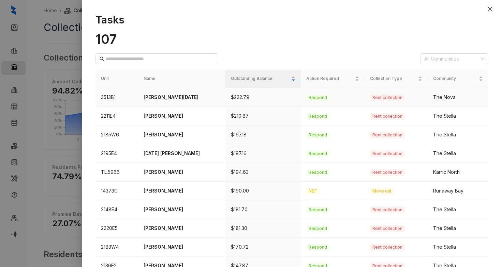
scroll to position [14, 0]
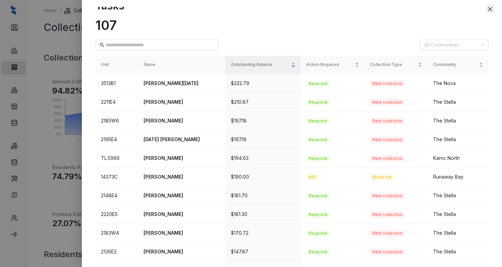
click at [491, 9] on icon "close" at bounding box center [489, 8] width 5 height 5
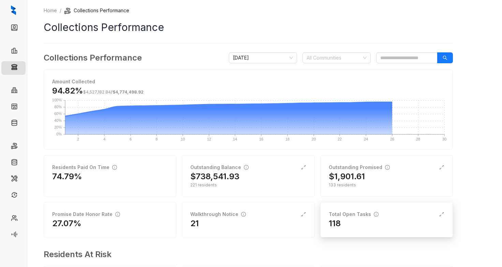
click at [372, 228] on div "118" at bounding box center [385, 223] width 115 height 11
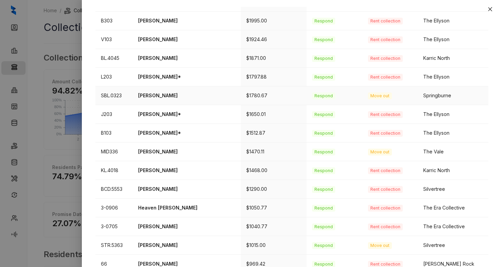
scroll to position [218, 0]
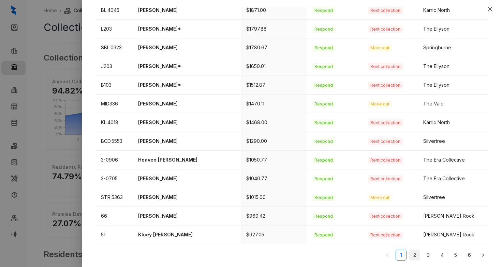
click at [409, 256] on li "2" at bounding box center [414, 255] width 11 height 11
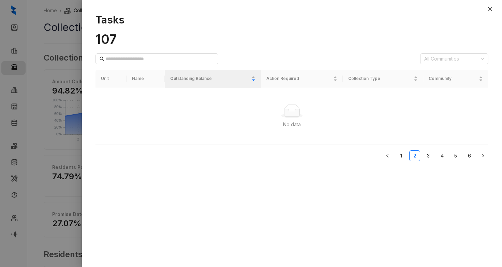
scroll to position [0, 0]
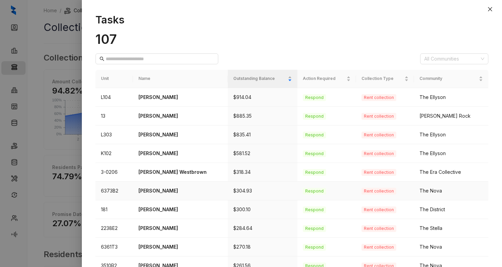
click at [154, 192] on p "Philip Bobo" at bounding box center [180, 190] width 84 height 7
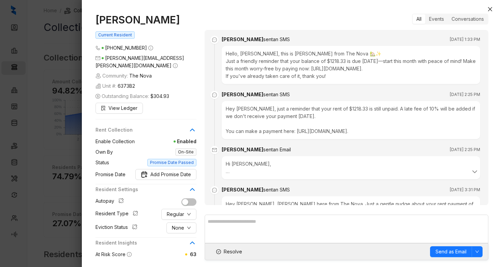
scroll to position [765, 0]
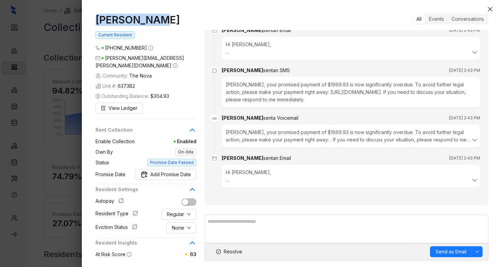
drag, startPoint x: 114, startPoint y: 16, endPoint x: 95, endPoint y: 14, distance: 18.8
click at [95, 14] on div "Philip Bobo Current Resident (901) 518 5404 philip.bobo@yahoo.com Community: Th…" at bounding box center [291, 137] width 392 height 247
copy h1 "Philip Bobo"
click at [232, 254] on span "Resolve" at bounding box center [232, 251] width 18 height 7
click at [488, 9] on icon "close" at bounding box center [489, 8] width 5 height 5
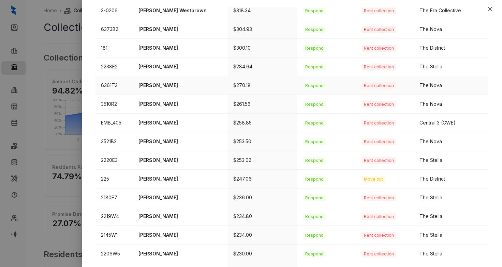
scroll to position [170, 0]
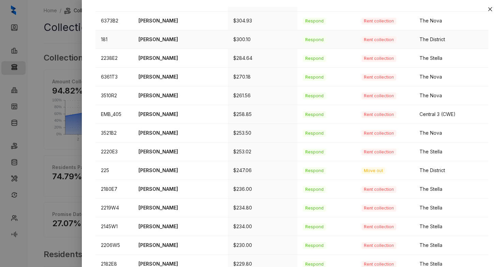
click at [168, 40] on p "KaTrundra Owens" at bounding box center [180, 39] width 84 height 7
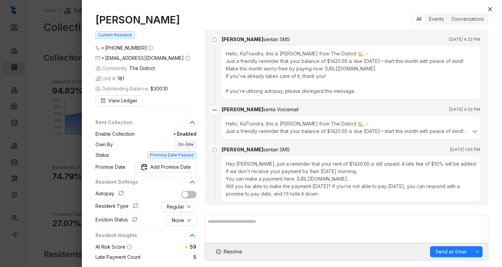
scroll to position [1742, 0]
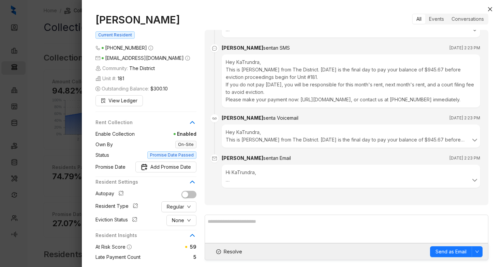
drag, startPoint x: 183, startPoint y: 22, endPoint x: 88, endPoint y: 20, distance: 95.1
click at [88, 20] on div "KaTrundra Owens Current Resident (601) 617 9566 mzsurprze@yahoo.com Community: …" at bounding box center [292, 137] width 420 height 261
copy h1 "KaTrundra Owens"
drag, startPoint x: 234, startPoint y: 250, endPoint x: 265, endPoint y: 235, distance: 34.3
click at [233, 250] on span "Resolve" at bounding box center [232, 251] width 18 height 7
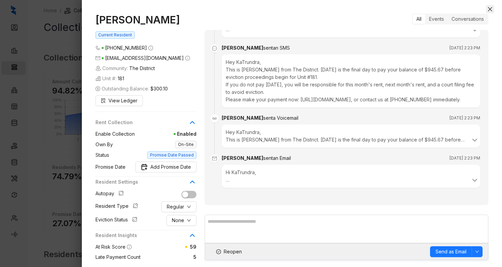
click at [490, 9] on icon "close" at bounding box center [490, 9] width 4 height 4
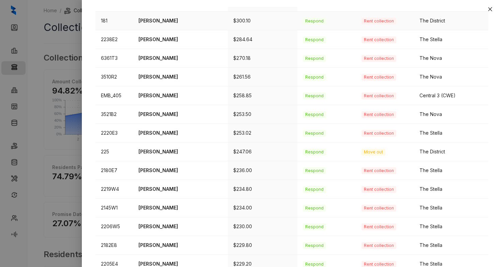
click at [168, 19] on p "KaTrundra Owens" at bounding box center [180, 20] width 84 height 7
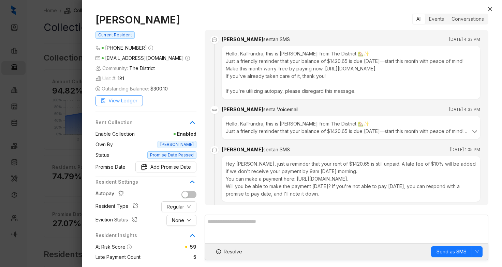
scroll to position [1765, 0]
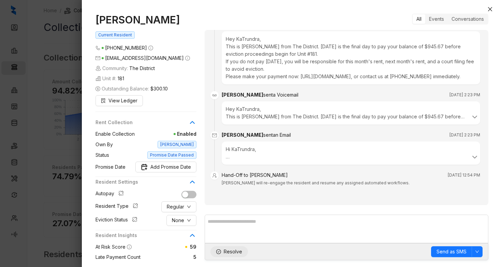
click at [226, 251] on span "Resolve" at bounding box center [232, 251] width 18 height 7
click at [489, 8] on icon "close" at bounding box center [489, 8] width 5 height 5
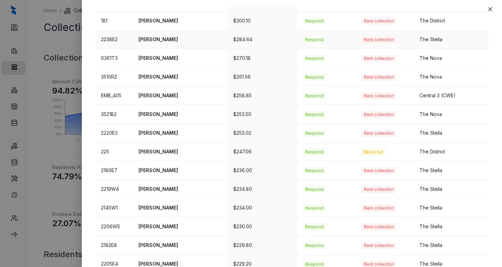
click at [170, 42] on p "Mecetz Boyd" at bounding box center [180, 39] width 84 height 7
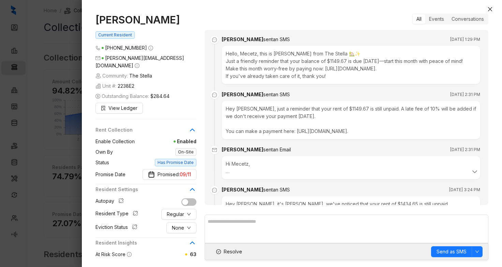
scroll to position [532, 0]
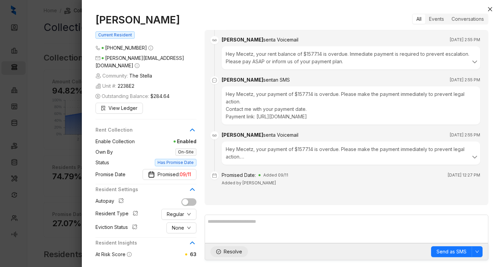
click at [228, 257] on button "Resolve" at bounding box center [228, 252] width 37 height 11
click at [491, 10] on icon "close" at bounding box center [490, 9] width 4 height 4
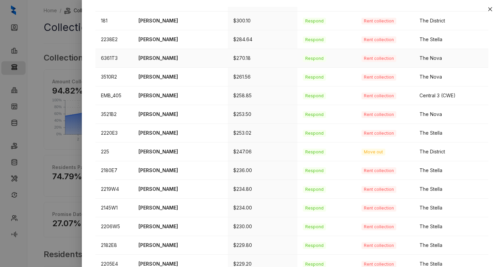
click at [150, 56] on p "Edward Mitchell" at bounding box center [180, 58] width 84 height 7
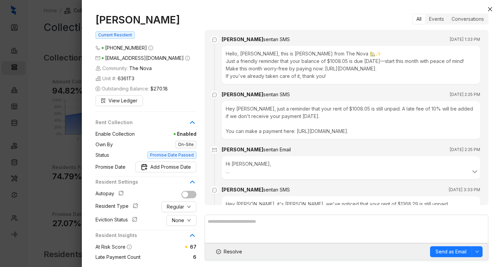
scroll to position [923, 0]
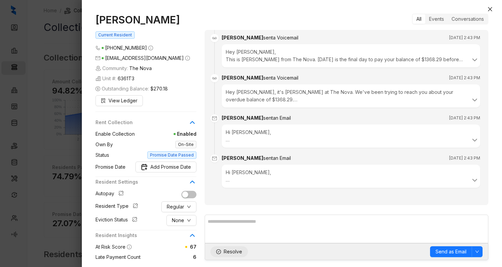
click at [231, 250] on span "Resolve" at bounding box center [232, 251] width 18 height 7
click at [487, 9] on icon "close" at bounding box center [489, 8] width 5 height 5
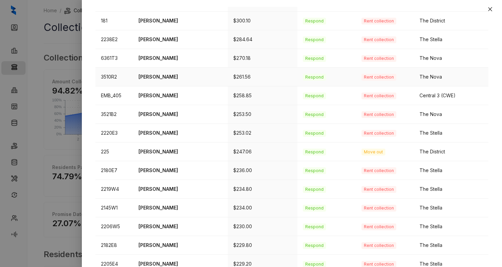
click at [154, 77] on p "Ky Norman" at bounding box center [180, 76] width 84 height 7
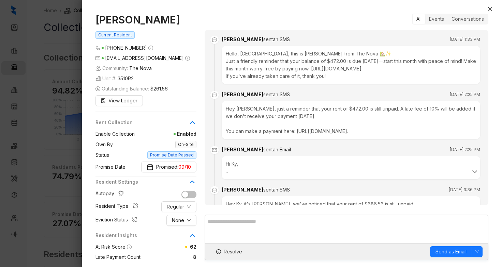
scroll to position [2265, 0]
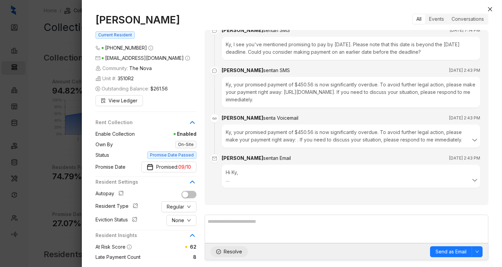
click at [228, 252] on span "Resolve" at bounding box center [232, 251] width 18 height 7
click at [490, 9] on icon "close" at bounding box center [490, 9] width 4 height 4
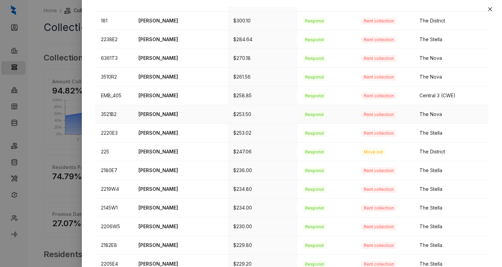
click at [159, 116] on p "Tierney Aldridge" at bounding box center [180, 114] width 84 height 7
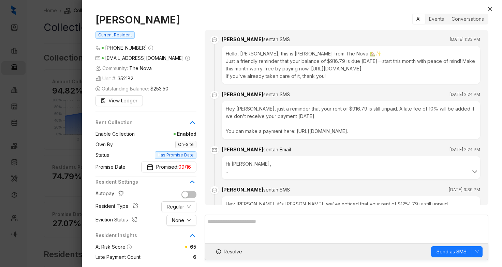
scroll to position [986, 0]
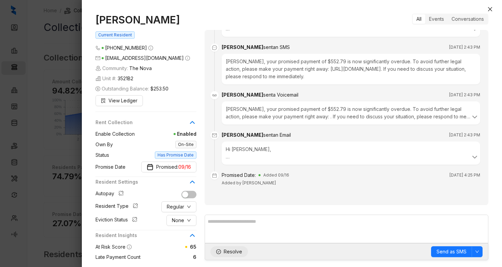
click at [229, 251] on span "Resolve" at bounding box center [232, 251] width 18 height 7
click at [489, 8] on icon "close" at bounding box center [490, 9] width 4 height 4
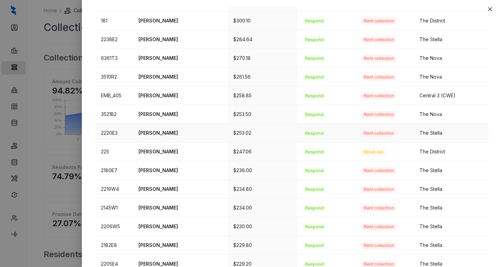
click at [166, 133] on p "Calmar Davis" at bounding box center [180, 132] width 84 height 7
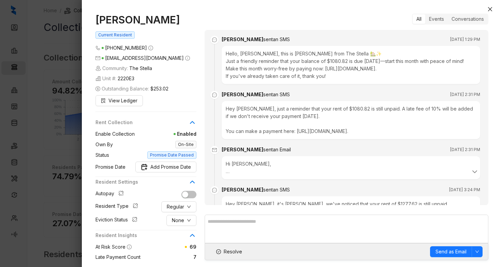
scroll to position [930, 0]
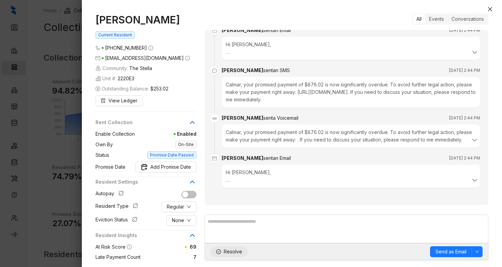
click at [239, 253] on span "Resolve" at bounding box center [232, 251] width 18 height 7
click at [489, 6] on button "Close" at bounding box center [489, 9] width 8 height 8
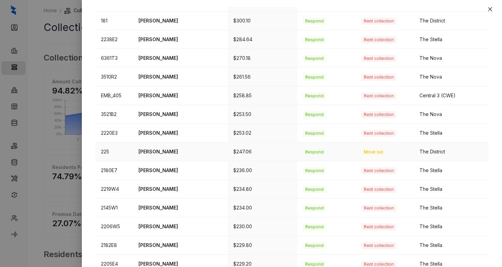
click at [162, 152] on p "Cedric Ragland" at bounding box center [180, 151] width 84 height 7
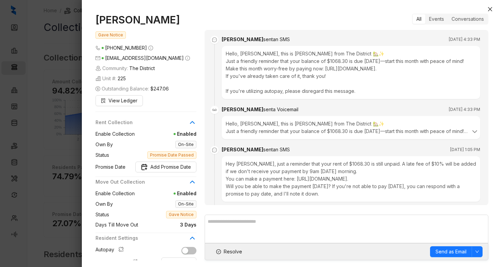
scroll to position [2693, 0]
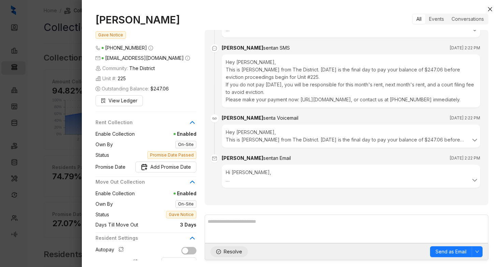
click at [234, 253] on span "Resolve" at bounding box center [232, 251] width 18 height 7
click at [491, 7] on icon "close" at bounding box center [490, 9] width 4 height 4
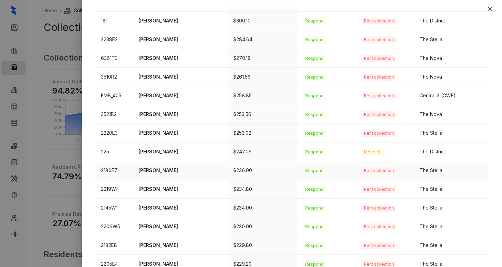
click at [154, 171] on p "Cynthia Hinds" at bounding box center [180, 170] width 84 height 7
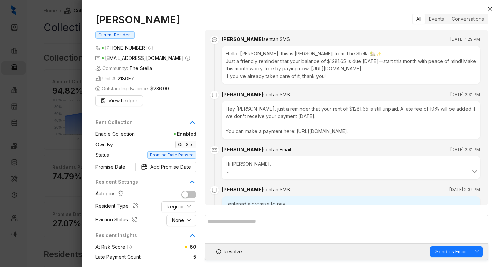
scroll to position [1320, 0]
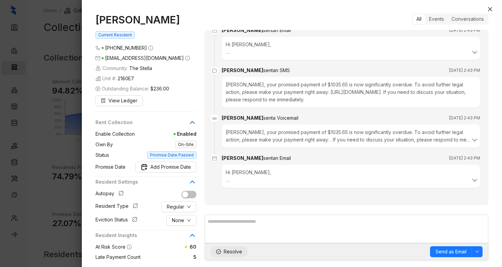
click at [232, 253] on span "Resolve" at bounding box center [232, 251] width 18 height 7
click at [485, 10] on button "Close" at bounding box center [489, 9] width 8 height 8
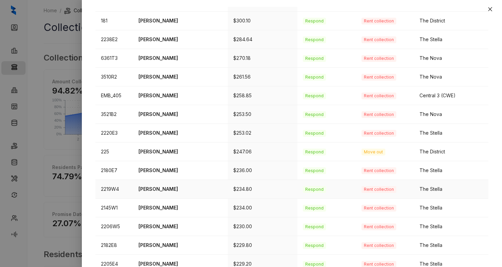
click at [169, 193] on p "Jasmine Hall" at bounding box center [180, 189] width 84 height 7
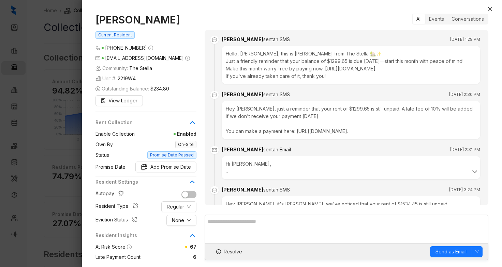
scroll to position [930, 0]
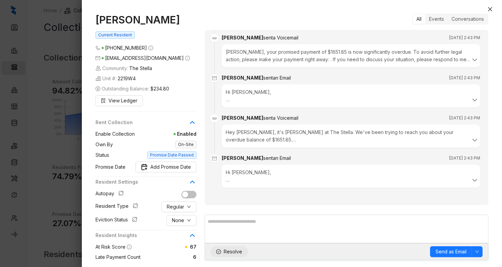
click at [236, 256] on button "Resolve" at bounding box center [228, 252] width 37 height 11
click at [487, 11] on icon "close" at bounding box center [489, 8] width 5 height 5
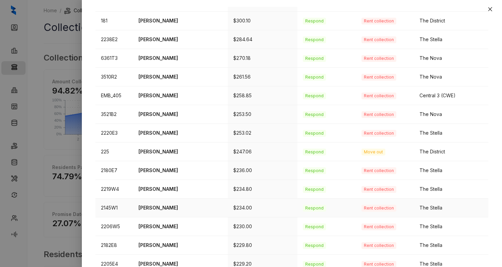
click at [153, 212] on td "Yolanda James" at bounding box center [180, 208] width 95 height 19
click at [171, 206] on p "Yolanda James" at bounding box center [180, 207] width 84 height 7
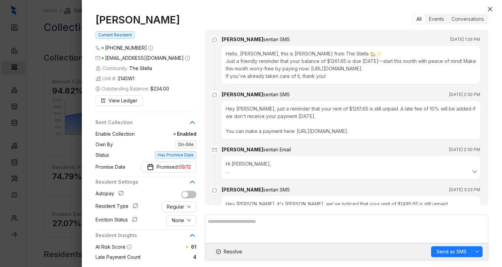
scroll to position [1264, 0]
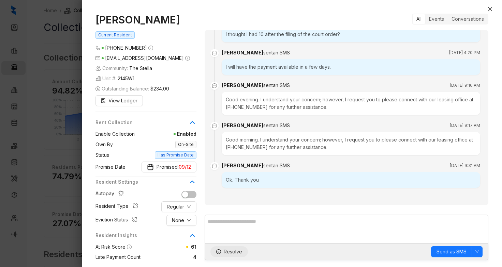
click at [228, 252] on span "Resolve" at bounding box center [232, 251] width 18 height 7
click at [487, 7] on icon "close" at bounding box center [489, 8] width 5 height 5
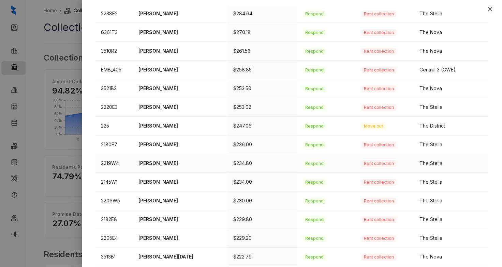
scroll to position [204, 0]
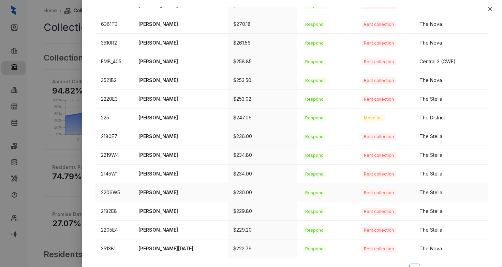
click at [164, 191] on p "Laquita Mason" at bounding box center [180, 192] width 84 height 7
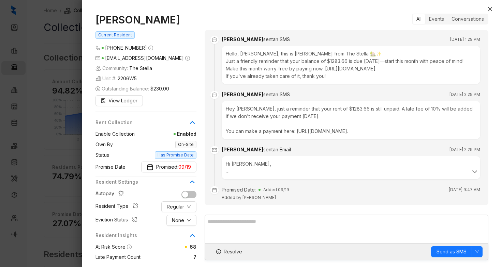
scroll to position [30, 0]
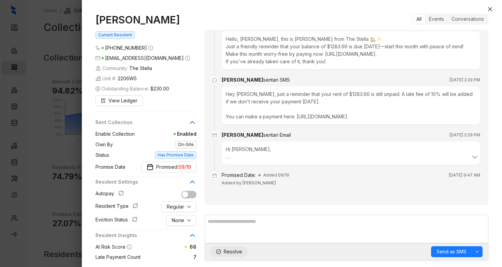
click at [227, 251] on span "Resolve" at bounding box center [232, 251] width 18 height 7
click at [484, 11] on div "Laquita Mason Current Resident (901) 303 5573 laqmason21@yahoo.com Community: T…" at bounding box center [292, 137] width 420 height 261
click at [486, 9] on button "Close" at bounding box center [489, 9] width 8 height 8
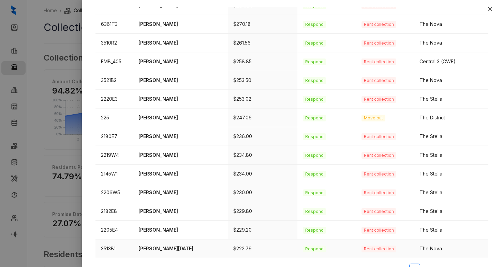
click at [157, 245] on p "Derek Noel" at bounding box center [180, 248] width 84 height 7
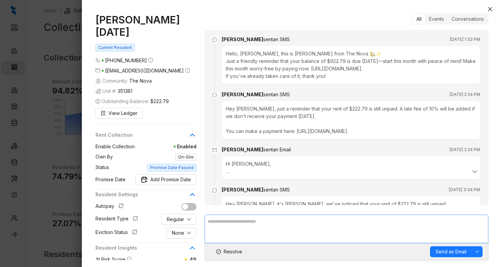
scroll to position [956, 0]
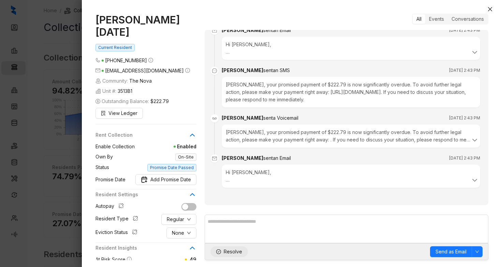
click at [227, 250] on span "Resolve" at bounding box center [232, 251] width 18 height 7
click at [490, 9] on icon "close" at bounding box center [490, 9] width 4 height 4
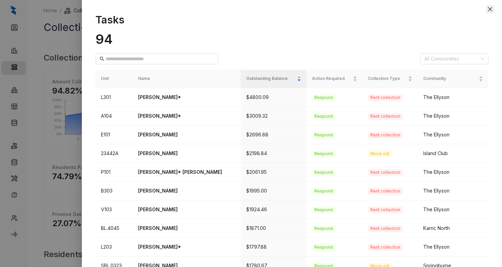
click at [493, 7] on button "Close" at bounding box center [489, 9] width 8 height 8
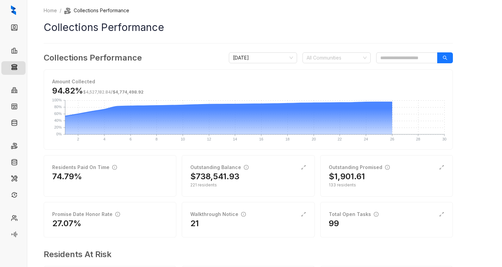
click at [381, 228] on div "99" at bounding box center [385, 223] width 115 height 11
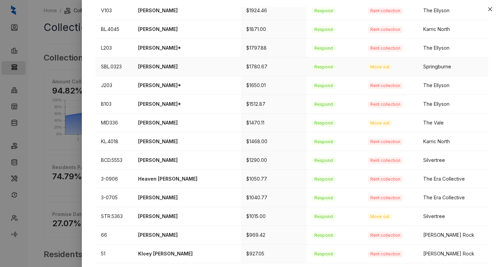
scroll to position [204, 0]
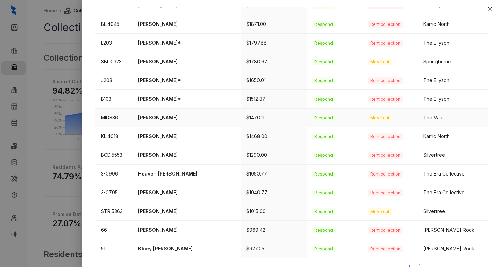
click at [159, 115] on p "Darrell Hardy" at bounding box center [186, 117] width 97 height 7
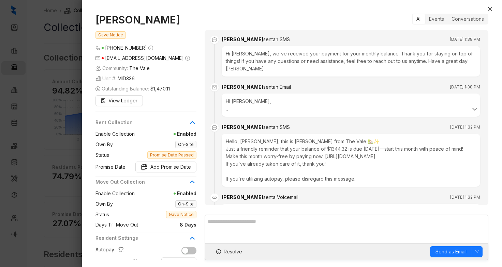
scroll to position [1374, 0]
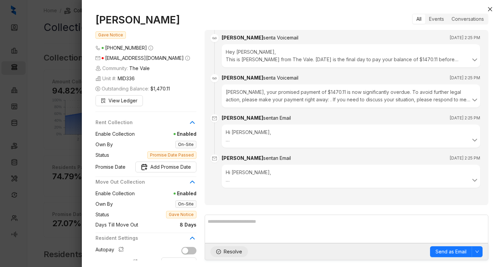
click at [231, 254] on span "Resolve" at bounding box center [232, 251] width 18 height 7
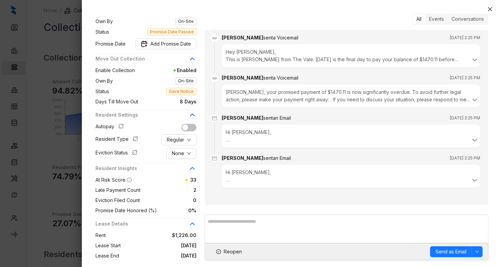
scroll to position [68, 0]
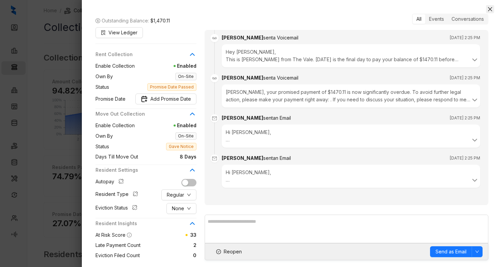
click at [491, 7] on icon "close" at bounding box center [489, 8] width 5 height 5
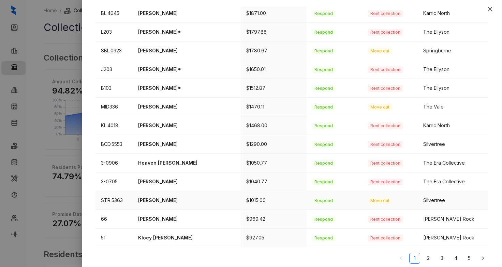
scroll to position [218, 0]
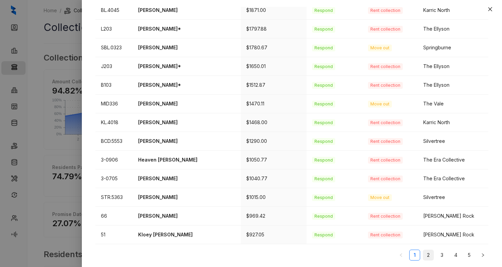
click at [423, 258] on link "2" at bounding box center [428, 255] width 10 height 10
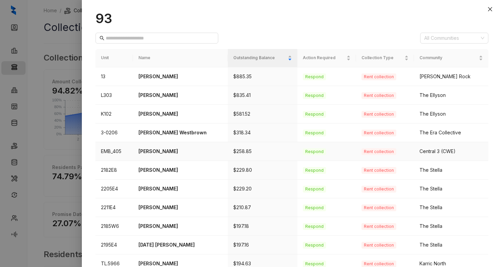
scroll to position [34, 0]
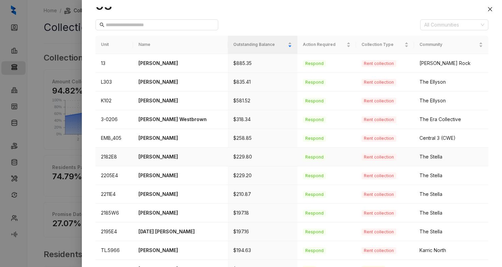
click at [146, 154] on p "Keith Wright" at bounding box center [180, 156] width 84 height 7
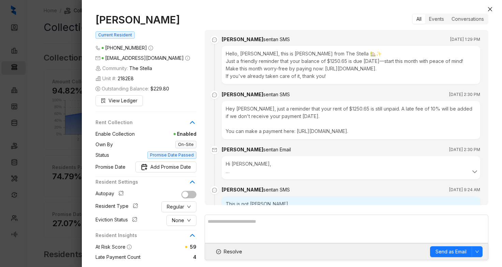
scroll to position [765, 0]
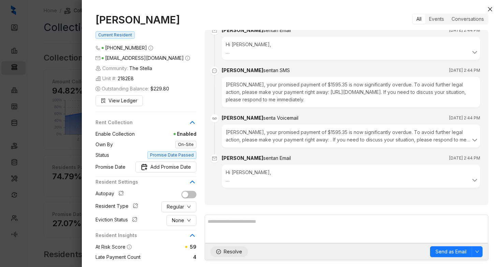
click at [231, 253] on span "Resolve" at bounding box center [232, 251] width 18 height 7
click at [490, 7] on icon "close" at bounding box center [489, 8] width 5 height 5
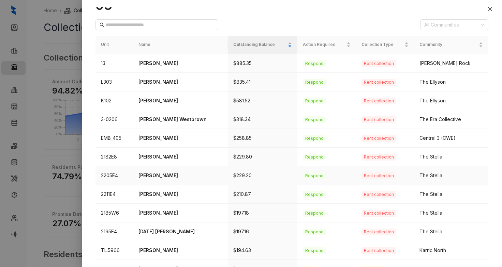
click at [158, 175] on p "Ariel Austin" at bounding box center [180, 175] width 84 height 7
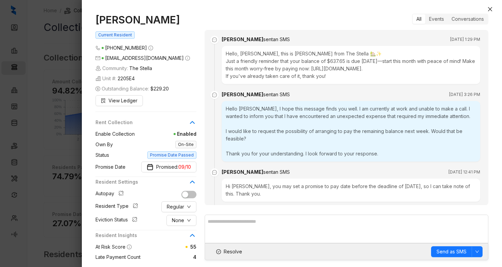
scroll to position [742, 0]
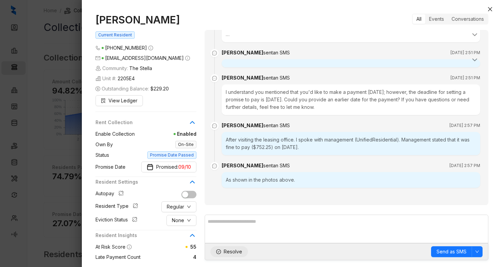
click at [232, 252] on span "Resolve" at bounding box center [232, 251] width 18 height 7
click at [487, 11] on icon "close" at bounding box center [489, 8] width 5 height 5
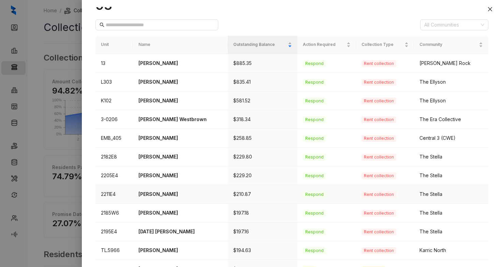
click at [165, 196] on p "Rashawn Woods" at bounding box center [180, 194] width 84 height 7
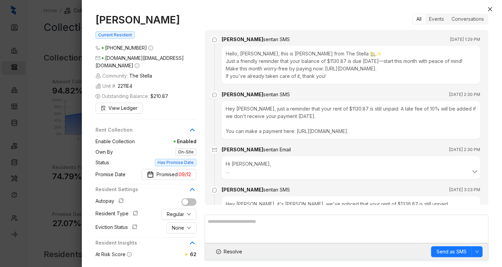
scroll to position [1143, 0]
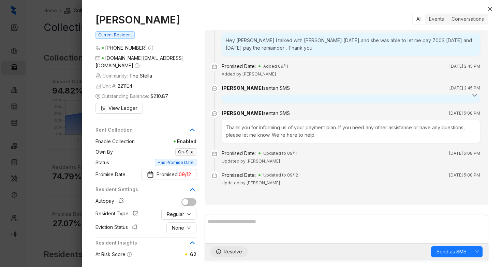
click at [230, 253] on span "Resolve" at bounding box center [232, 251] width 18 height 7
click at [488, 8] on icon "close" at bounding box center [489, 8] width 5 height 5
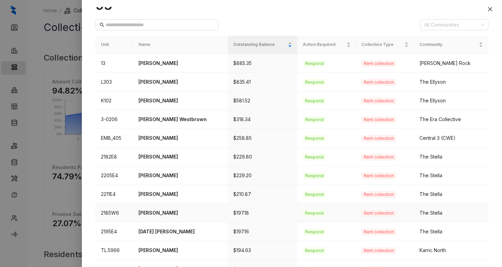
click at [159, 213] on p "Breunna McGee" at bounding box center [180, 213] width 84 height 7
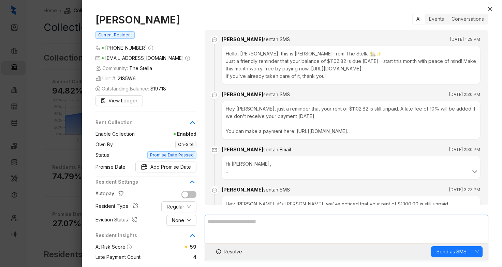
scroll to position [1269, 0]
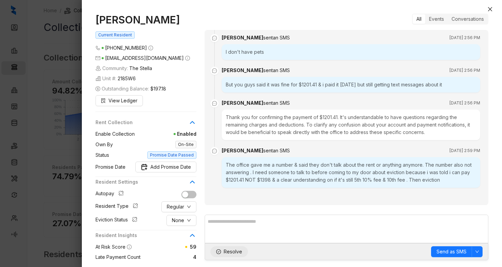
click at [227, 253] on span "Resolve" at bounding box center [232, 251] width 18 height 7
click at [487, 10] on button "Close" at bounding box center [489, 9] width 8 height 8
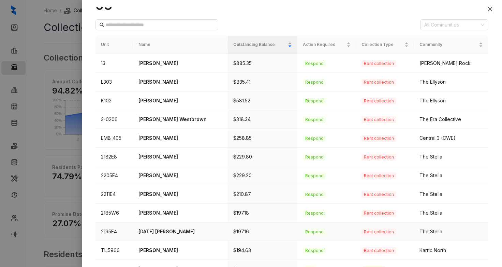
click at [155, 232] on p "Tuesday Cruse" at bounding box center [180, 231] width 84 height 7
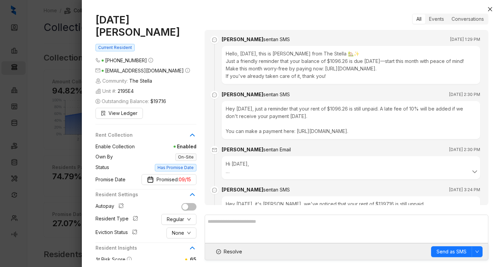
scroll to position [220, 0]
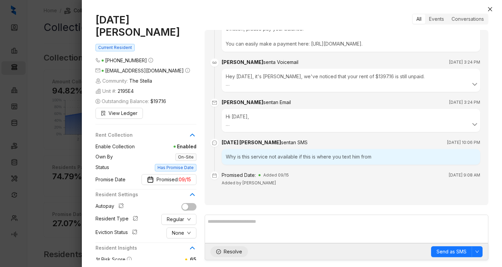
drag, startPoint x: 231, startPoint y: 253, endPoint x: 235, endPoint y: 251, distance: 4.7
click at [231, 253] on span "Resolve" at bounding box center [232, 251] width 18 height 7
click at [489, 9] on icon "close" at bounding box center [490, 9] width 4 height 4
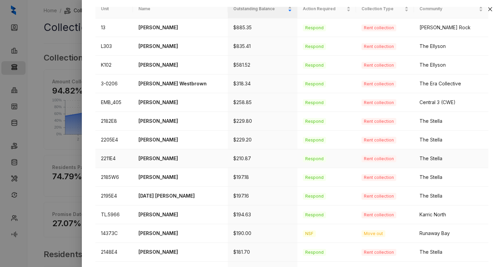
scroll to position [102, 0]
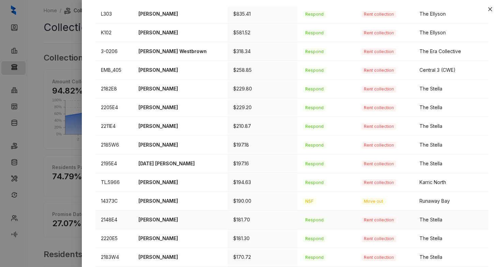
click at [148, 219] on p "Jabria Nixon" at bounding box center [180, 219] width 84 height 7
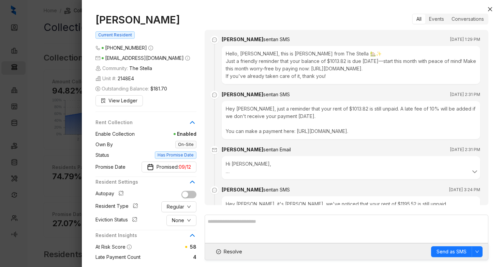
scroll to position [268, 0]
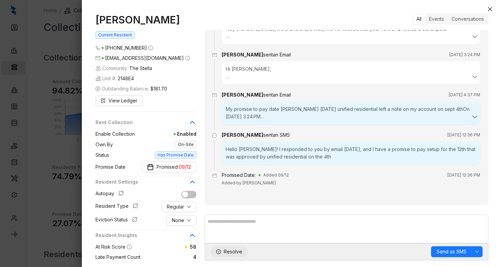
click at [228, 250] on span "Resolve" at bounding box center [232, 251] width 18 height 7
click at [488, 11] on icon "close" at bounding box center [490, 9] width 4 height 4
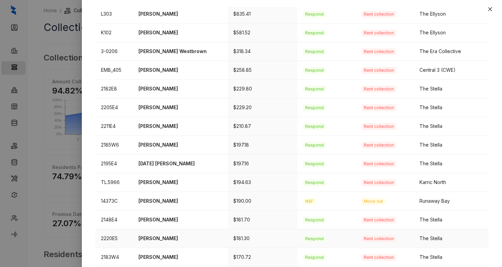
click at [153, 241] on p "Tabatha Daniels" at bounding box center [180, 238] width 84 height 7
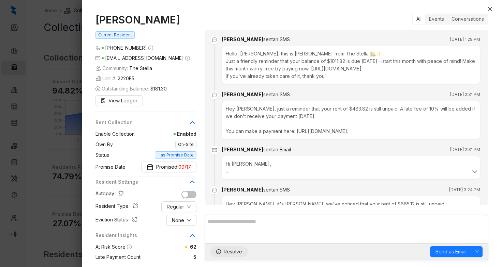
scroll to position [1478, 0]
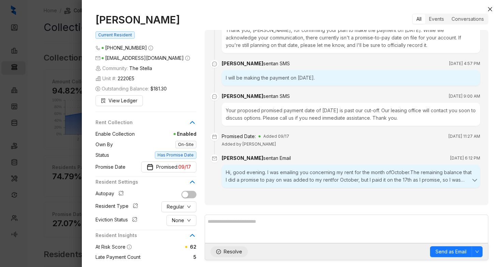
click at [234, 251] on span "Resolve" at bounding box center [232, 251] width 18 height 7
click at [491, 11] on icon "close" at bounding box center [489, 8] width 5 height 5
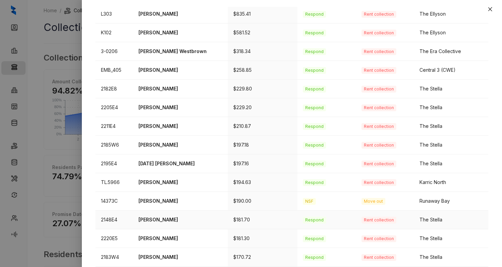
scroll to position [170, 0]
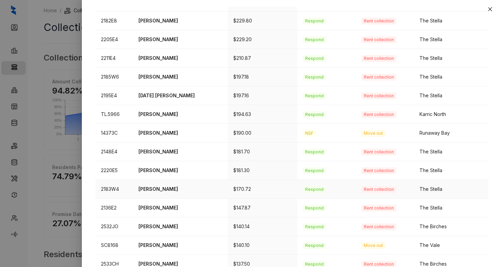
click at [161, 189] on p "Faith Miller" at bounding box center [180, 189] width 84 height 7
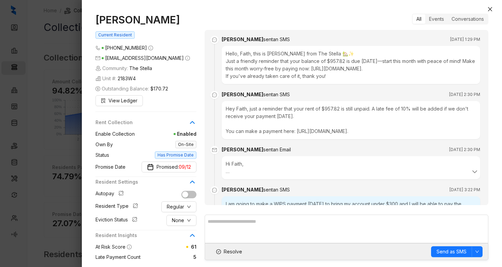
scroll to position [1544, 0]
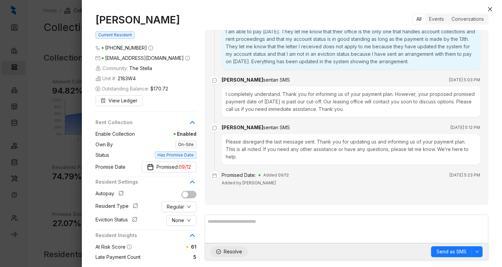
click at [236, 248] on span "Resolve" at bounding box center [232, 251] width 18 height 7
click at [491, 5] on button "Close" at bounding box center [489, 9] width 8 height 8
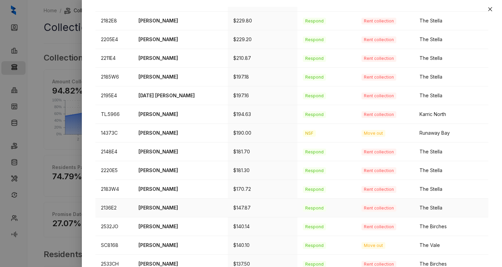
click at [160, 205] on p "Afsara Bhuyian" at bounding box center [180, 207] width 84 height 7
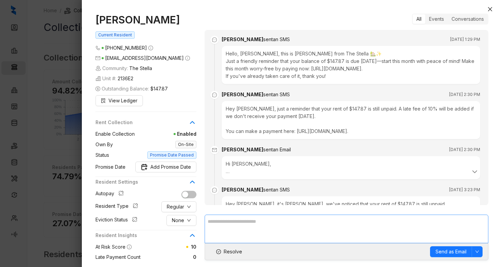
scroll to position [930, 0]
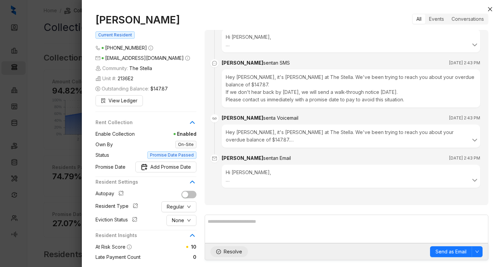
click at [223, 253] on span "Resolve" at bounding box center [232, 251] width 18 height 7
click at [494, 9] on div "Afsara Bhuyian Current Resident (901) 596 5412 afsaraamin09@gmail.com Community…" at bounding box center [292, 137] width 420 height 261
click at [489, 8] on icon "close" at bounding box center [490, 9] width 4 height 4
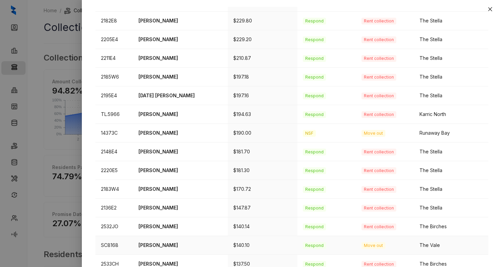
click at [147, 247] on p "Shaneqwa Green" at bounding box center [180, 245] width 84 height 7
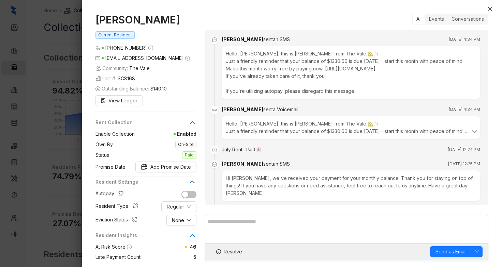
scroll to position [1099, 0]
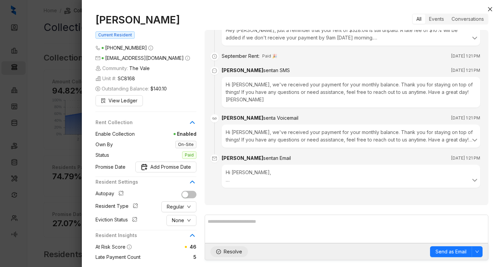
click at [230, 256] on span "Resolve" at bounding box center [232, 251] width 18 height 7
click at [487, 10] on icon "close" at bounding box center [489, 8] width 5 height 5
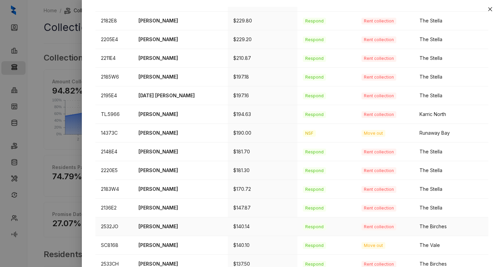
scroll to position [204, 0]
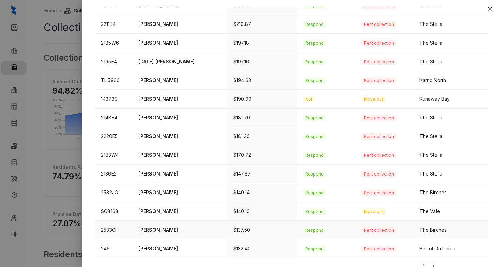
click at [161, 234] on td "Charles Roberts" at bounding box center [180, 230] width 95 height 19
click at [143, 230] on p "Charles Roberts" at bounding box center [180, 230] width 84 height 7
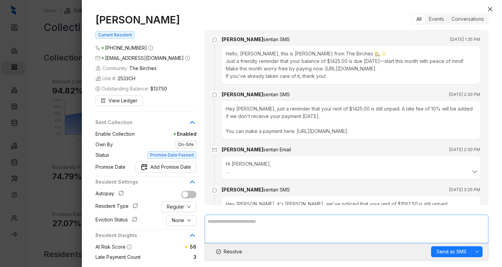
scroll to position [381, 0]
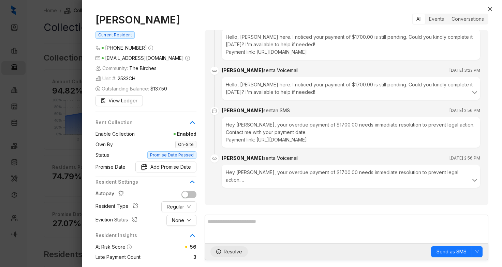
click at [234, 253] on span "Resolve" at bounding box center [232, 251] width 18 height 7
click at [489, 7] on icon "close" at bounding box center [489, 8] width 5 height 5
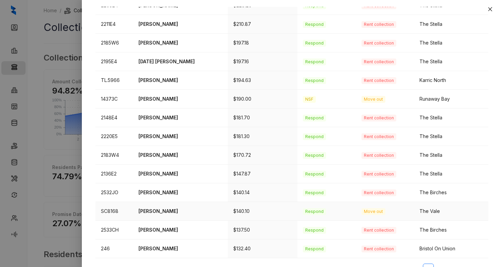
click at [153, 211] on p "Shaneqwa Green" at bounding box center [180, 211] width 84 height 7
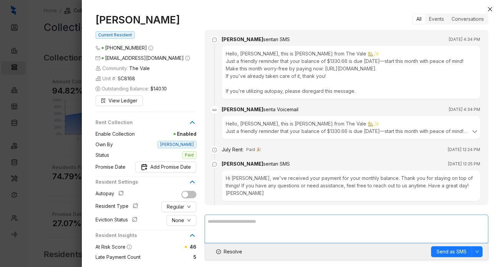
scroll to position [1123, 0]
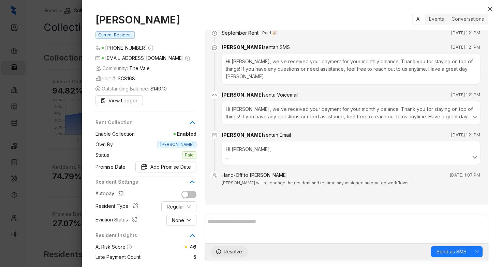
click at [229, 250] on span "Resolve" at bounding box center [232, 251] width 18 height 7
click at [489, 8] on icon "close" at bounding box center [490, 9] width 4 height 4
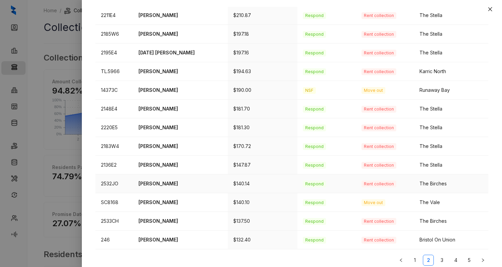
scroll to position [218, 0]
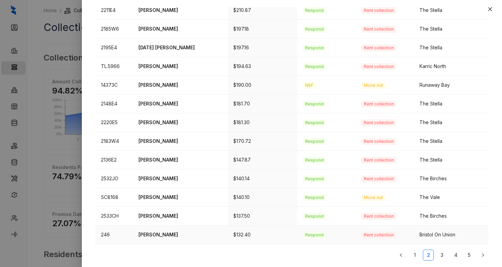
click at [164, 236] on p "Taryn Richard-Burks" at bounding box center [180, 234] width 84 height 7
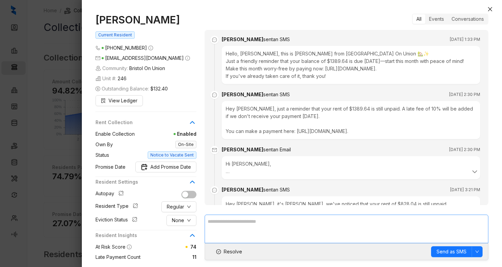
scroll to position [336, 0]
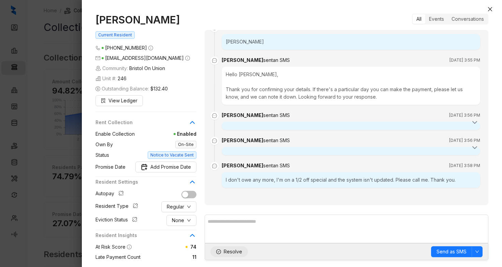
click at [230, 255] on span "Resolve" at bounding box center [232, 251] width 18 height 7
click at [491, 9] on icon "close" at bounding box center [489, 8] width 5 height 5
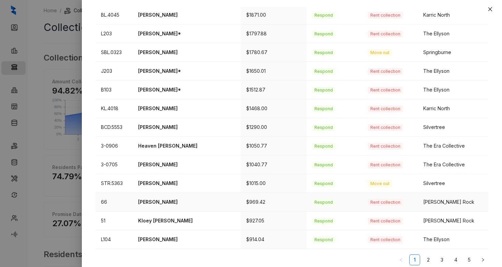
scroll to position [218, 0]
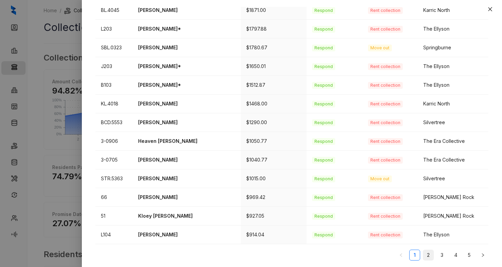
click at [423, 258] on link "2" at bounding box center [428, 255] width 10 height 10
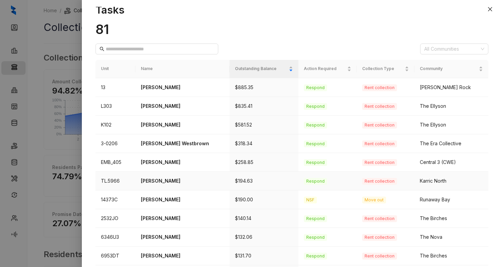
scroll to position [34, 0]
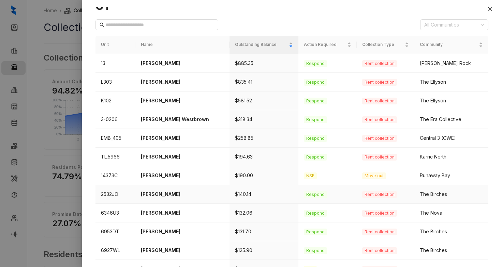
click at [159, 192] on p "Anthony Thomas" at bounding box center [182, 194] width 83 height 7
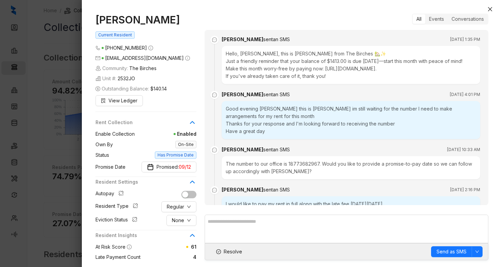
scroll to position [421, 0]
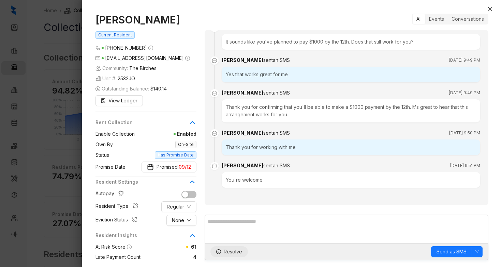
click at [229, 251] on span "Resolve" at bounding box center [232, 251] width 18 height 7
click at [489, 11] on icon "close" at bounding box center [489, 8] width 5 height 5
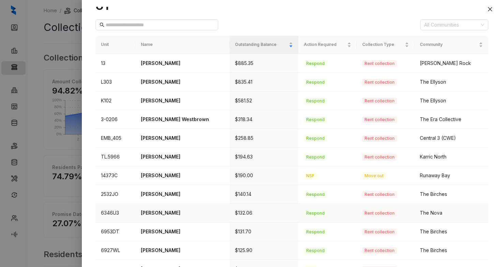
click at [163, 211] on p "Jermara Edwards" at bounding box center [182, 213] width 83 height 7
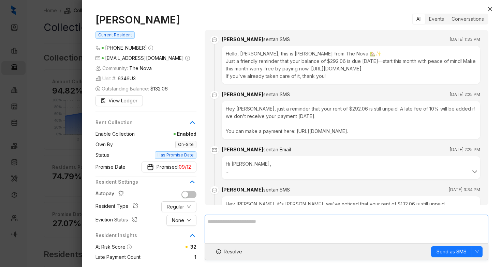
scroll to position [796, 0]
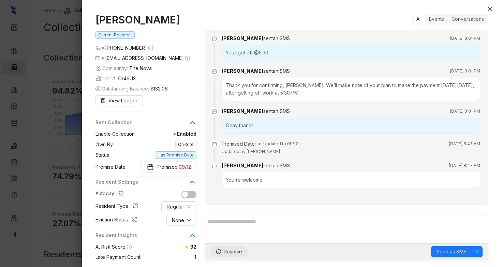
click at [230, 254] on span "Resolve" at bounding box center [232, 251] width 18 height 7
click at [489, 10] on icon "close" at bounding box center [490, 9] width 4 height 4
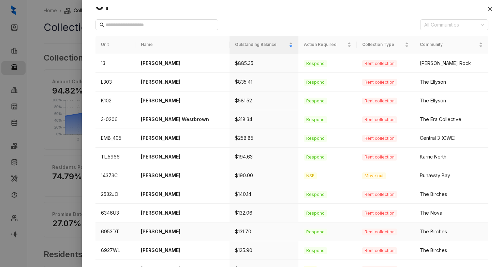
click at [156, 232] on p "Kendra Donahue" at bounding box center [182, 231] width 83 height 7
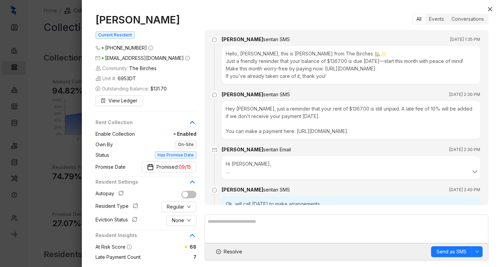
scroll to position [902, 0]
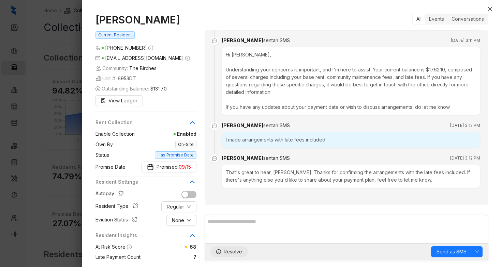
click at [226, 253] on span "Resolve" at bounding box center [232, 251] width 18 height 7
click at [491, 9] on icon "close" at bounding box center [489, 8] width 5 height 5
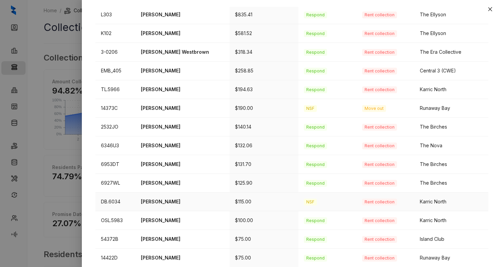
scroll to position [102, 0]
click at [170, 183] on p "Danielle Alston" at bounding box center [182, 182] width 83 height 7
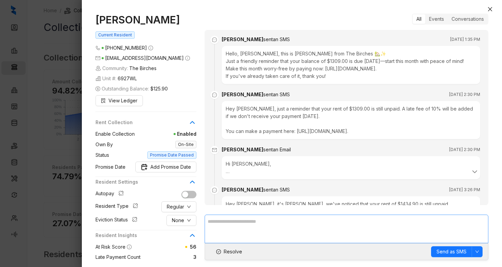
scroll to position [381, 0]
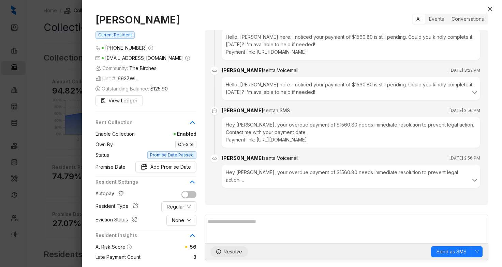
click at [230, 253] on span "Resolve" at bounding box center [232, 251] width 18 height 7
click at [493, 10] on button "Close" at bounding box center [489, 9] width 8 height 8
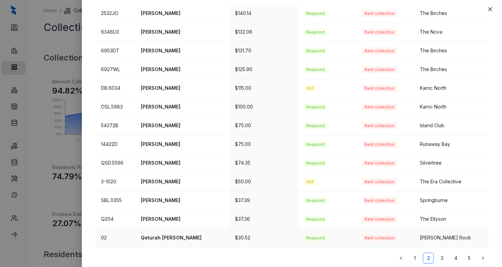
scroll to position [218, 0]
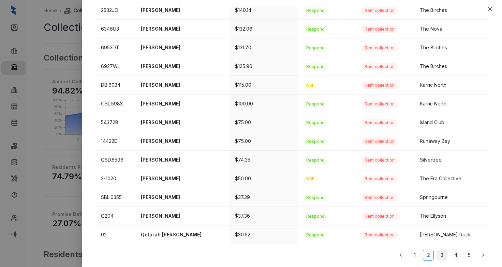
click at [438, 256] on link "3" at bounding box center [441, 255] width 10 height 10
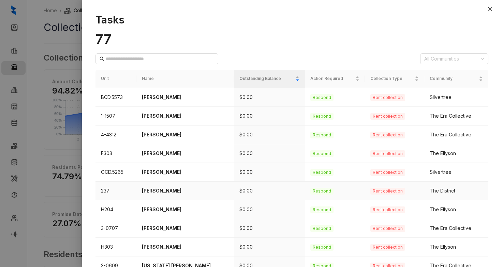
click at [169, 190] on p "Lakisha Jeffries" at bounding box center [185, 190] width 87 height 7
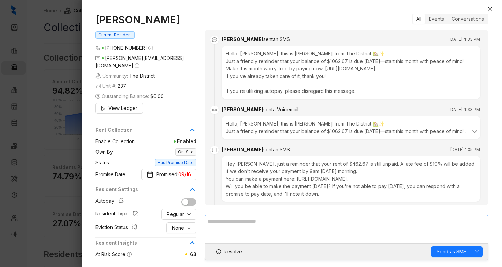
scroll to position [1186, 0]
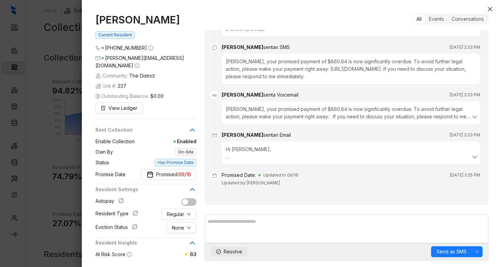
click at [234, 251] on span "Resolve" at bounding box center [232, 251] width 18 height 7
click at [491, 9] on icon "close" at bounding box center [489, 8] width 5 height 5
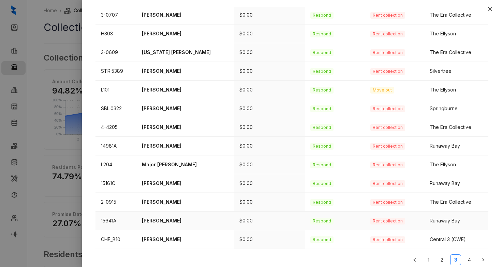
scroll to position [218, 0]
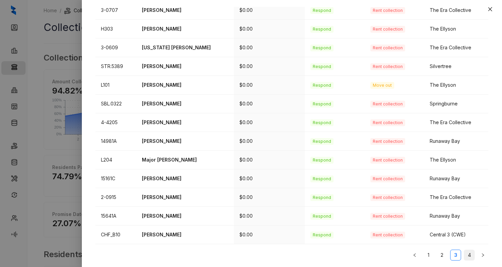
click at [464, 259] on link "4" at bounding box center [469, 255] width 10 height 10
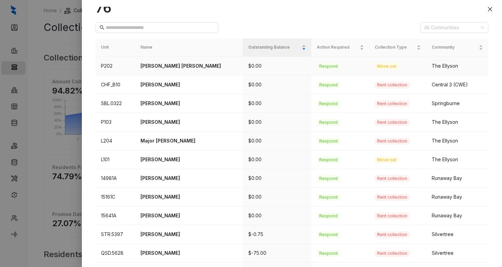
scroll to position [0, 0]
